Goal: Use online tool/utility: Utilize a website feature to perform a specific function

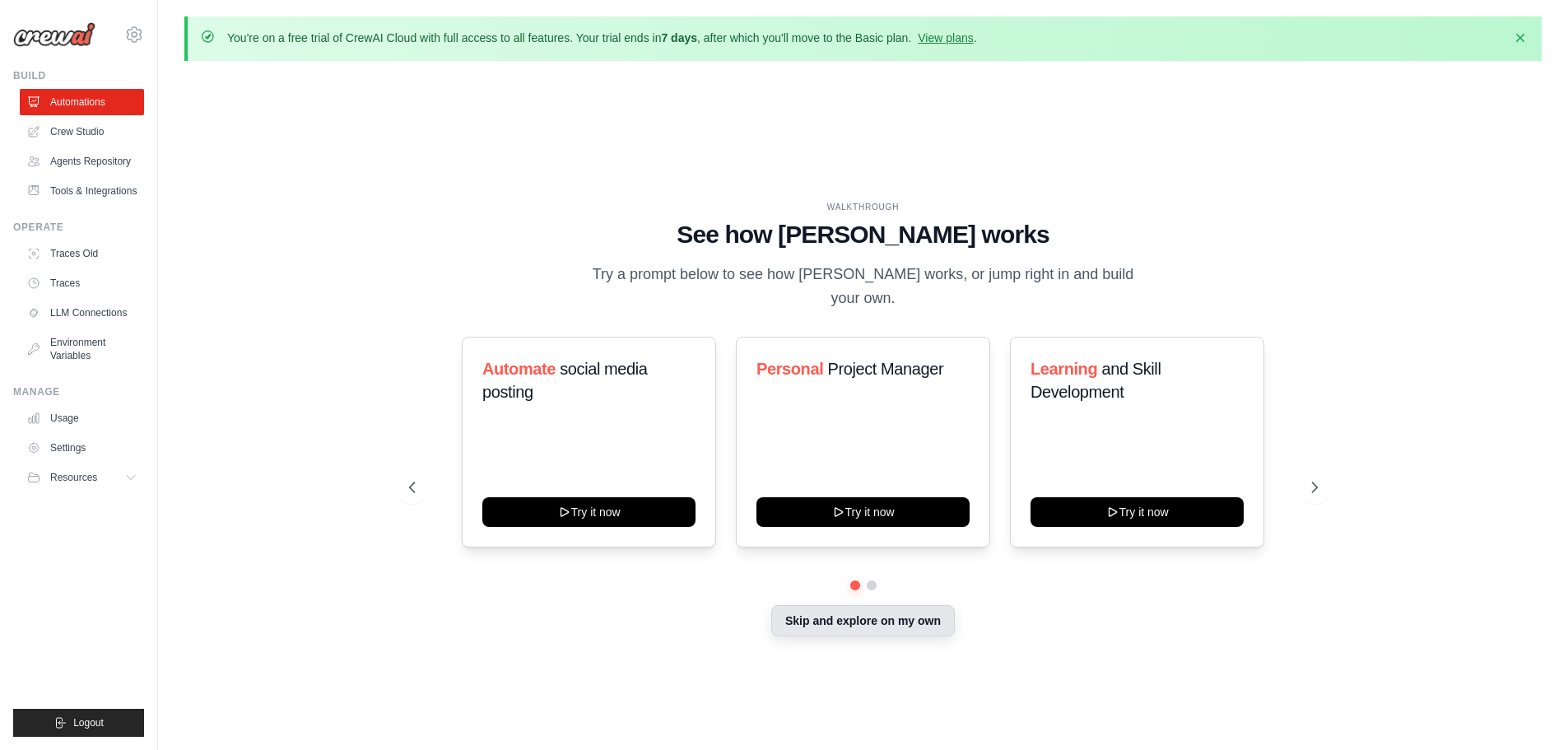
click at [835, 605] on button "Skip and explore on my own" at bounding box center [863, 620] width 184 height 31
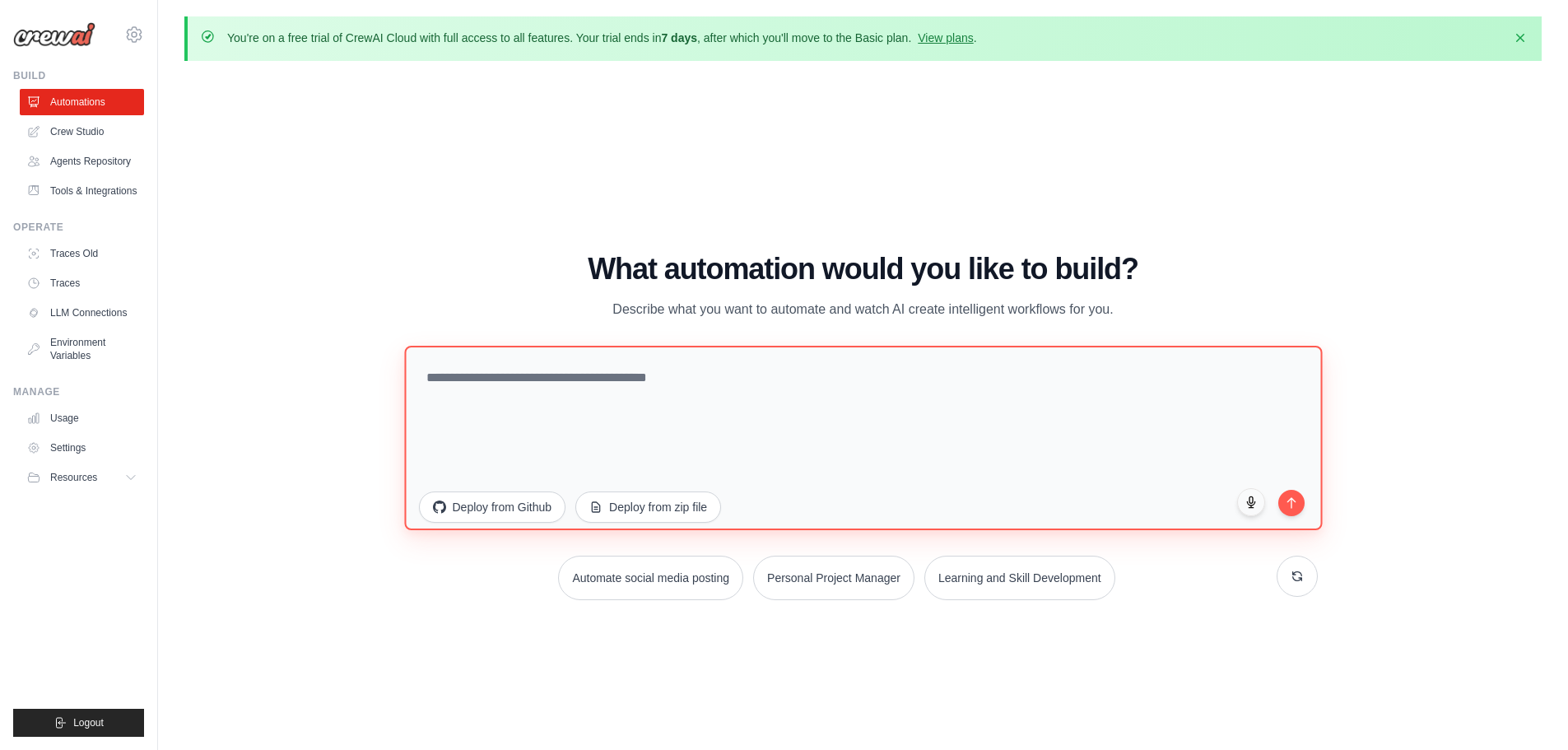
click at [758, 385] on textarea at bounding box center [863, 438] width 918 height 185
click at [781, 383] on textarea at bounding box center [863, 438] width 918 height 185
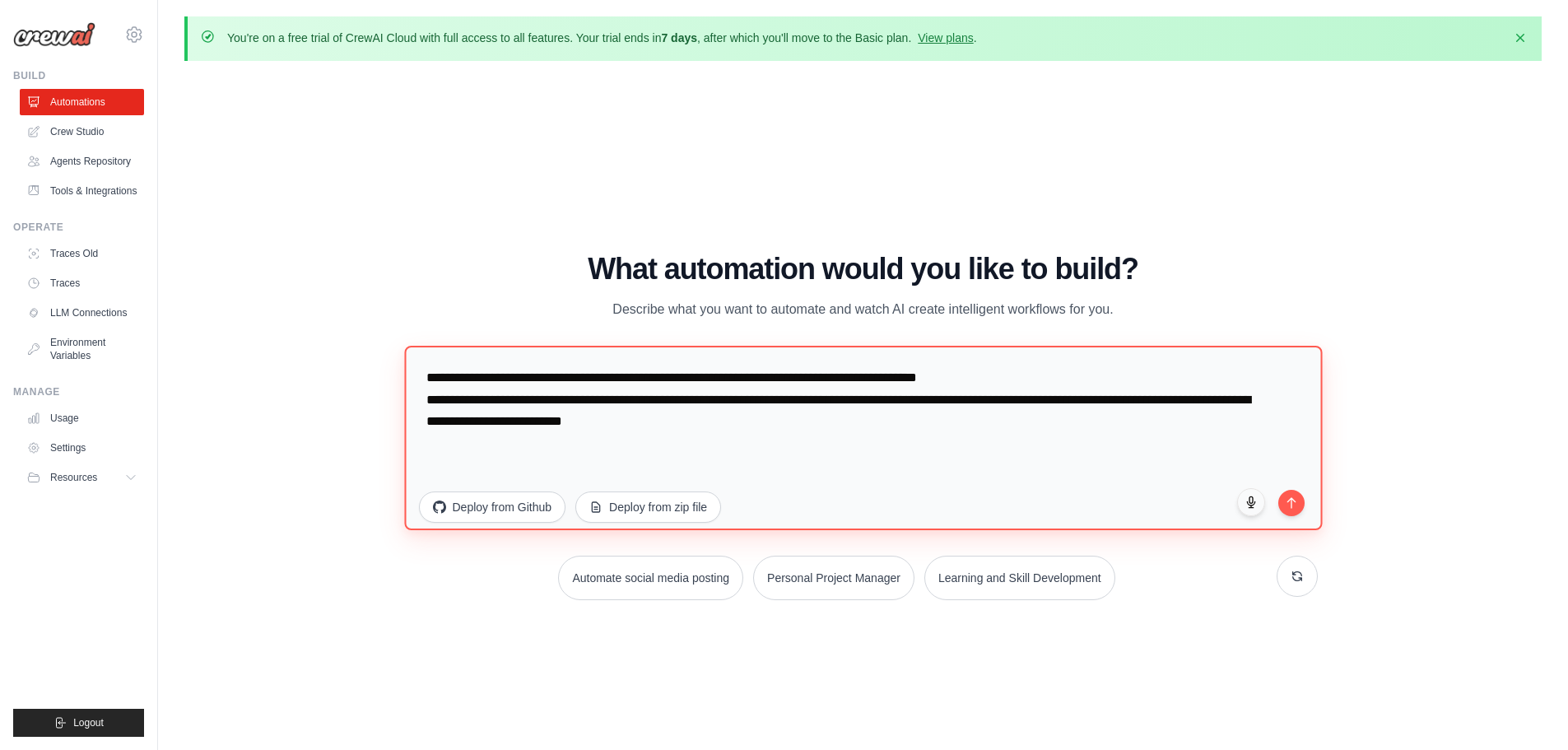
drag, startPoint x: 852, startPoint y: 453, endPoint x: 705, endPoint y: 427, distance: 149.3
click at [705, 427] on textarea "**********" at bounding box center [863, 438] width 918 height 185
type textarea "**********"
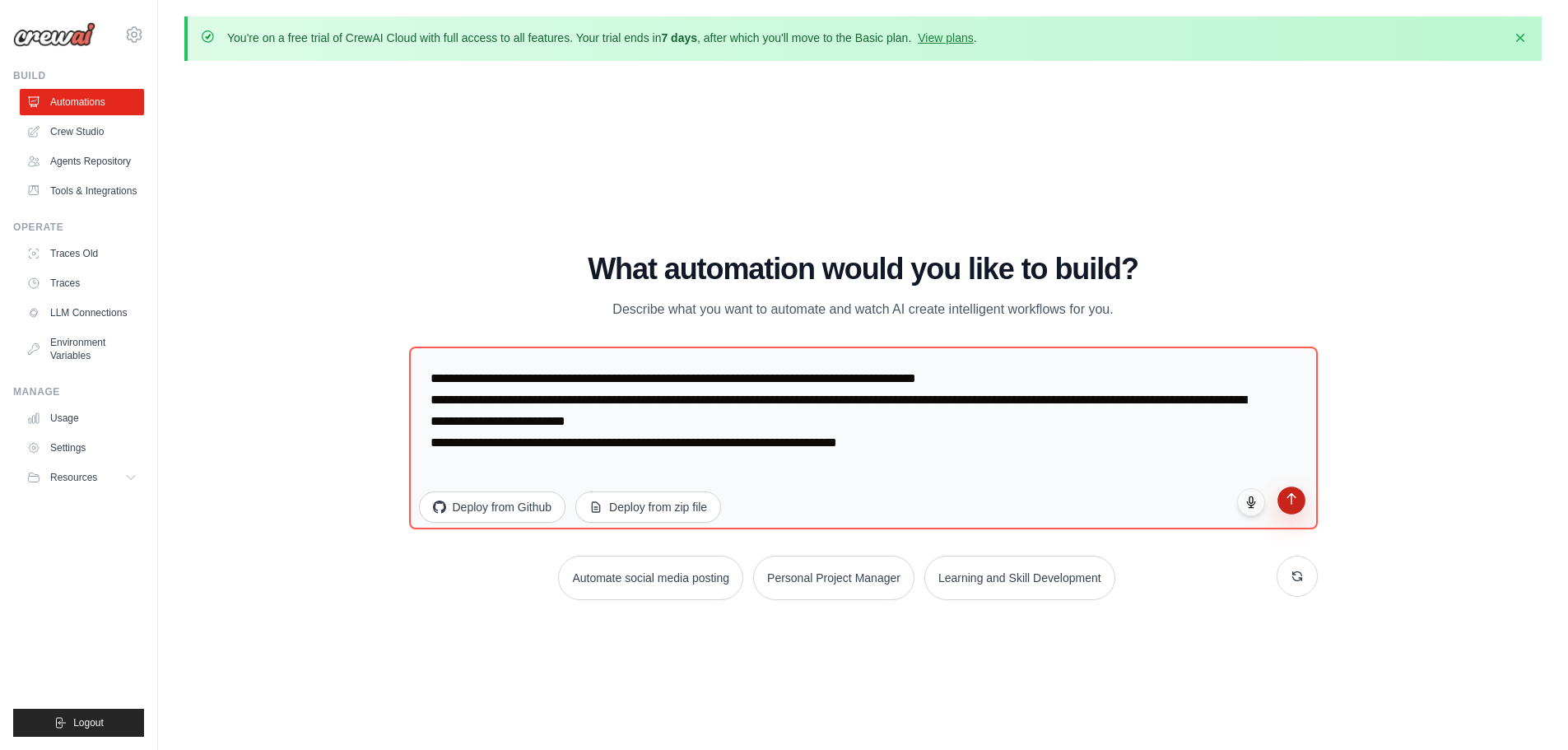
click at [1289, 496] on icon "submit" at bounding box center [1291, 499] width 8 height 11
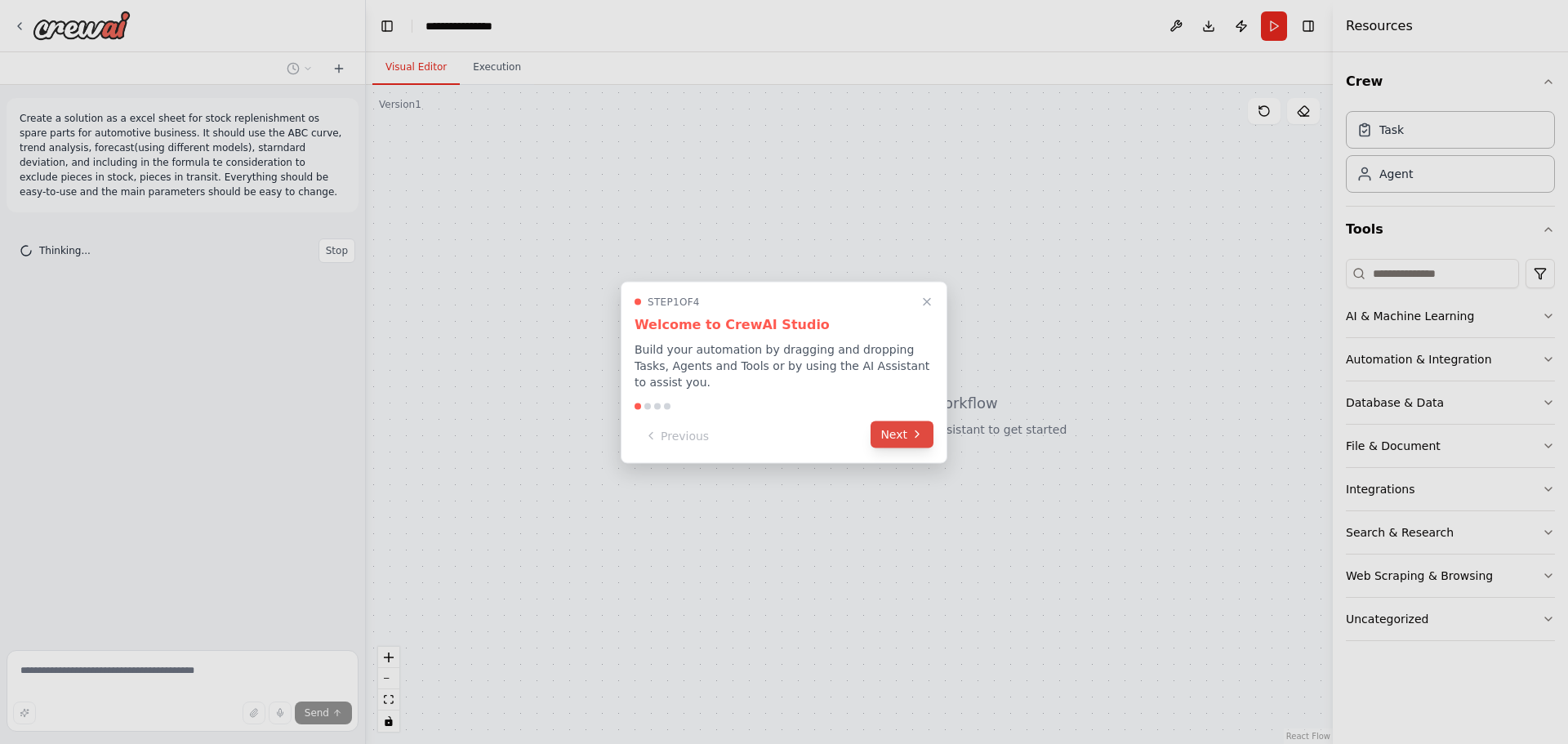
click at [883, 426] on button "Next" at bounding box center [902, 434] width 63 height 27
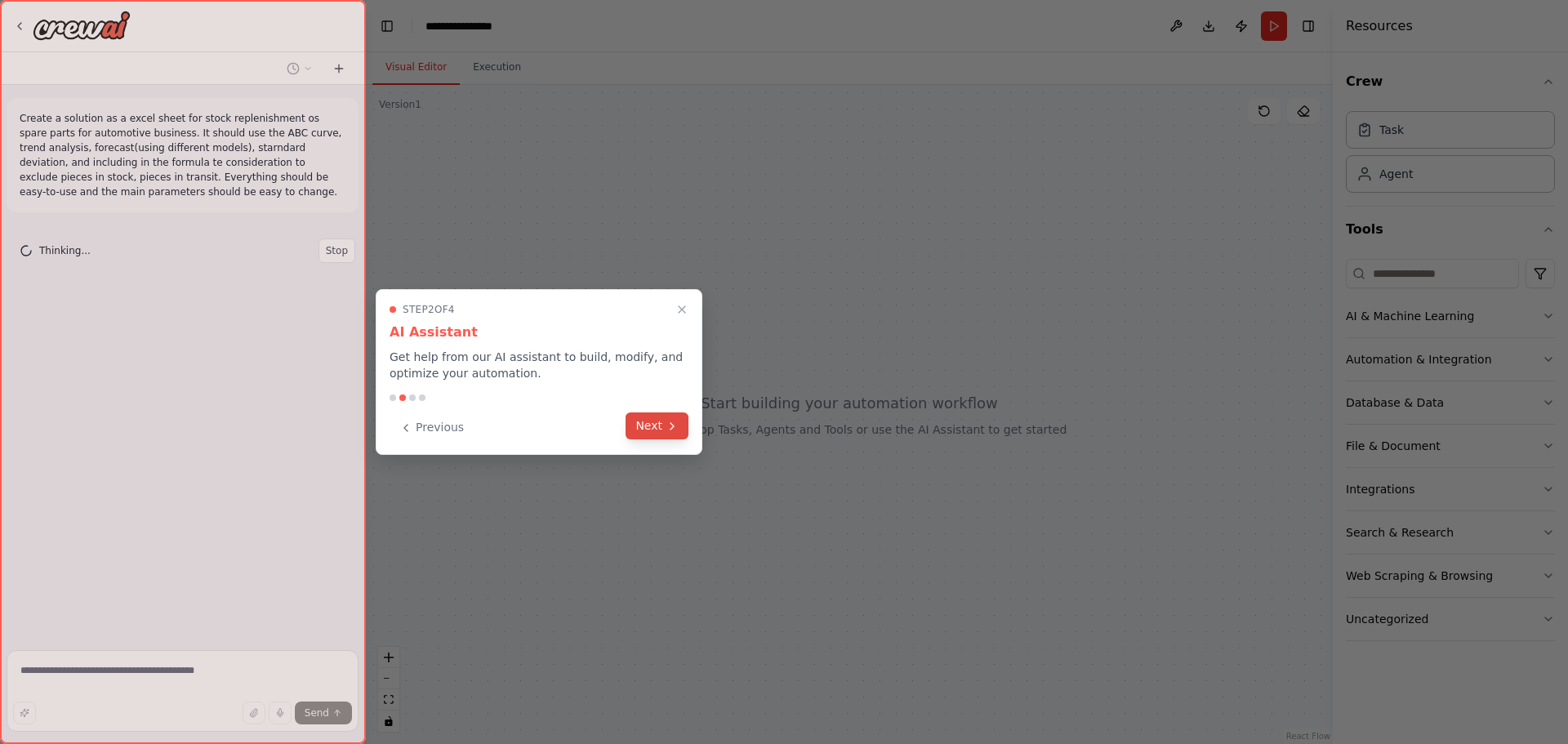
click at [637, 435] on button "Next" at bounding box center [657, 426] width 63 height 27
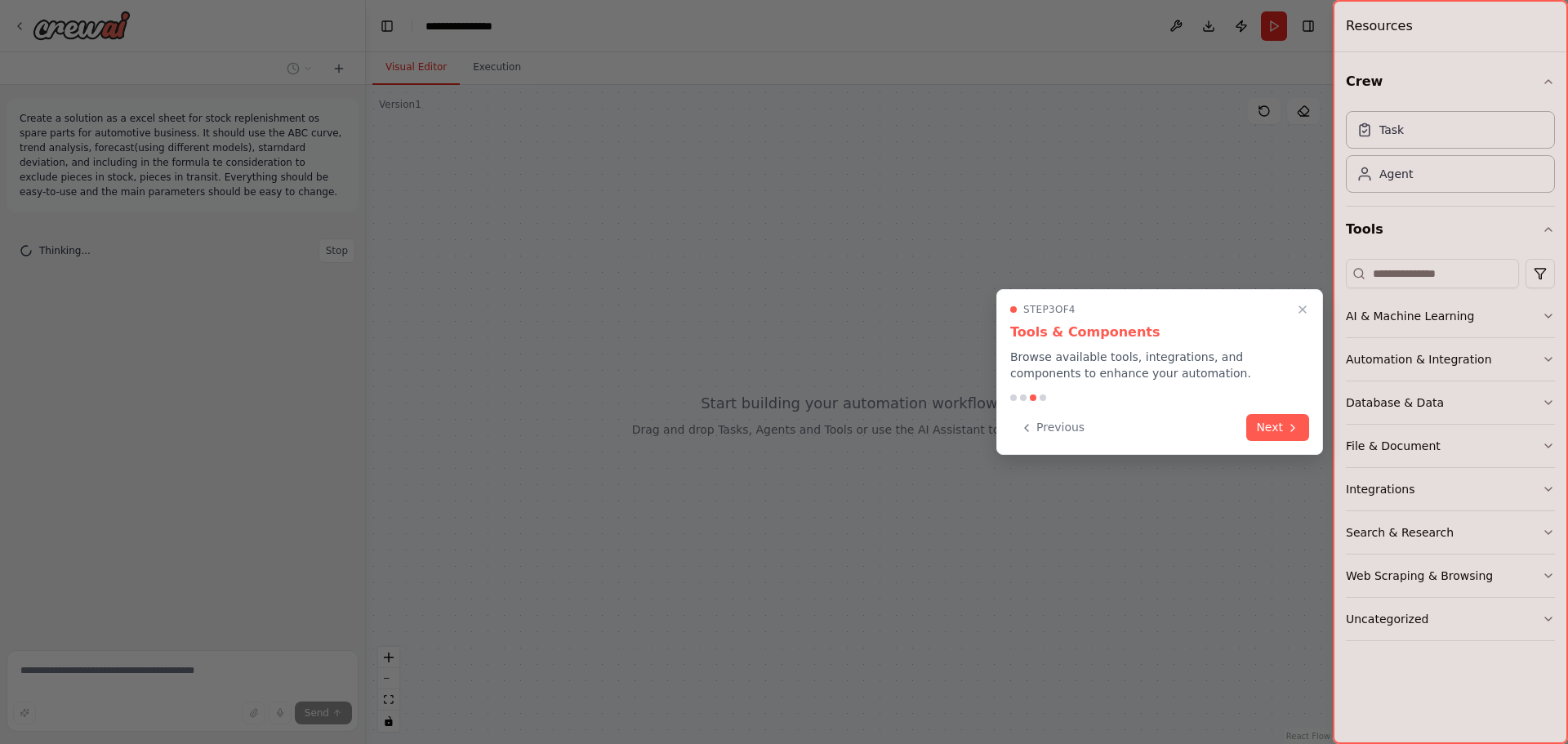
click at [1267, 426] on button "Next" at bounding box center [1277, 427] width 63 height 27
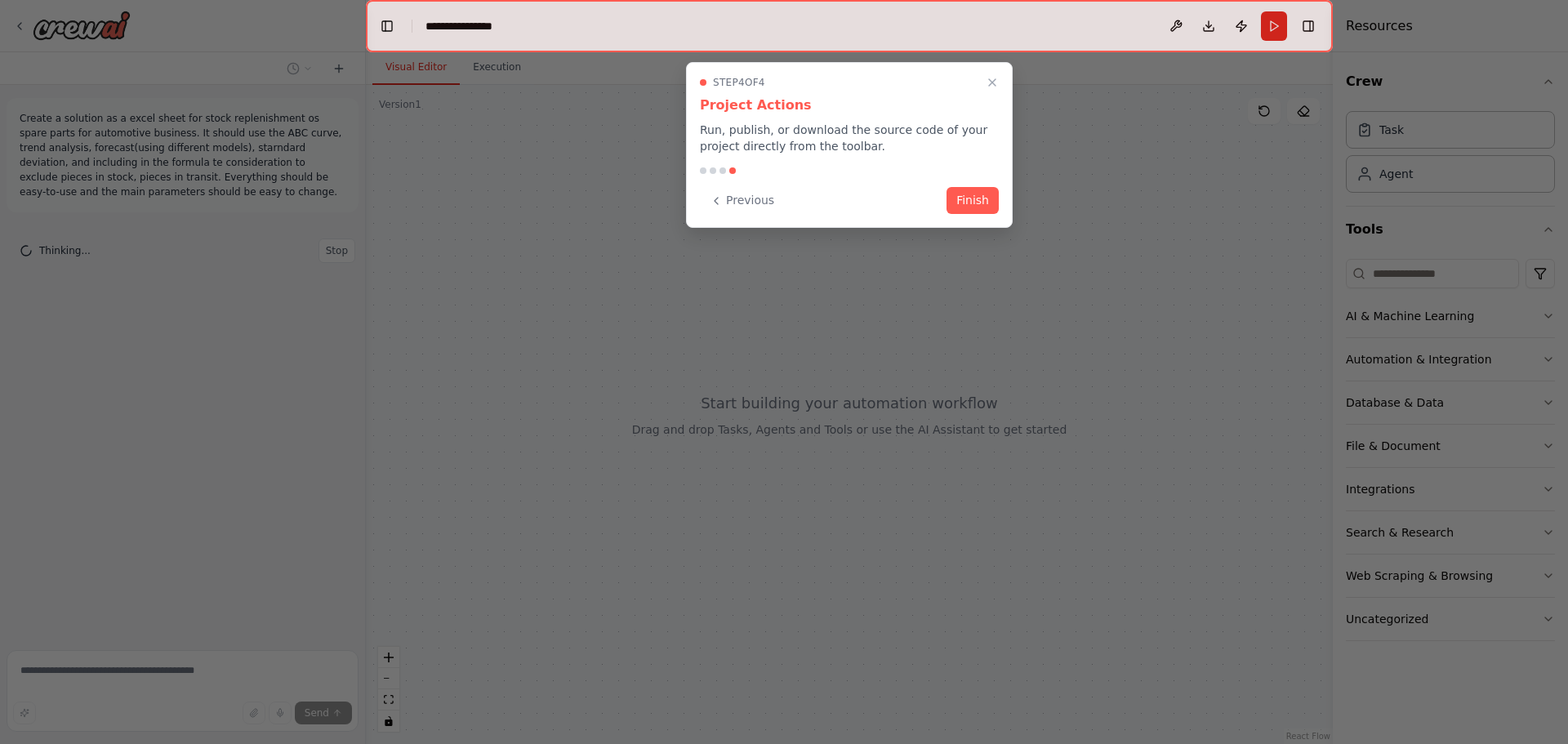
click at [962, 209] on button "Finish" at bounding box center [972, 200] width 52 height 27
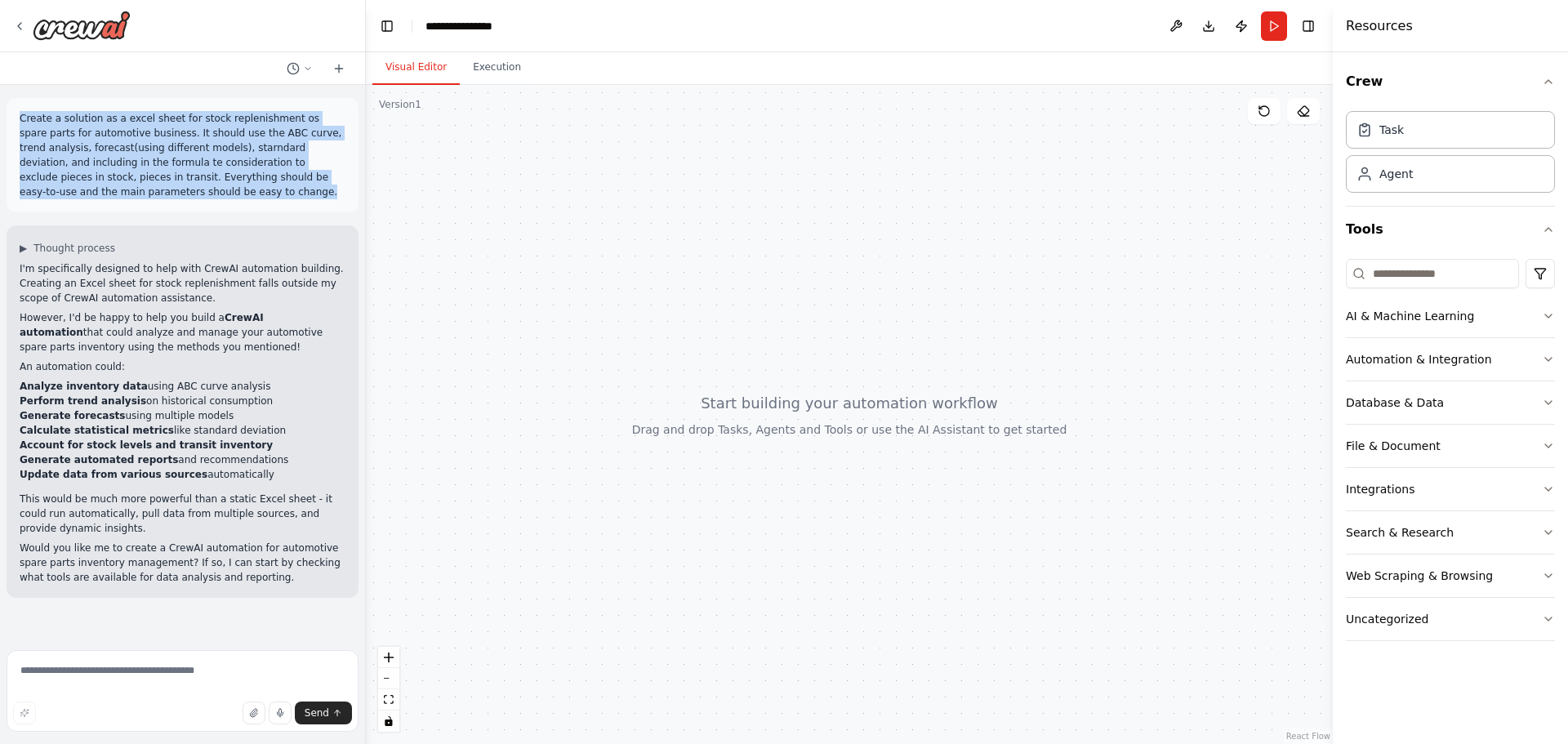
drag, startPoint x: 148, startPoint y: 188, endPoint x: 17, endPoint y: 114, distance: 150.5
click at [17, 114] on div "Create a solution as a excel sheet for stock replenishment os spare parts for a…" at bounding box center [182, 155] width 352 height 114
copy p "Create a solution as a excel sheet for stock replenishment os spare parts for a…"
